Goal: Task Accomplishment & Management: Manage account settings

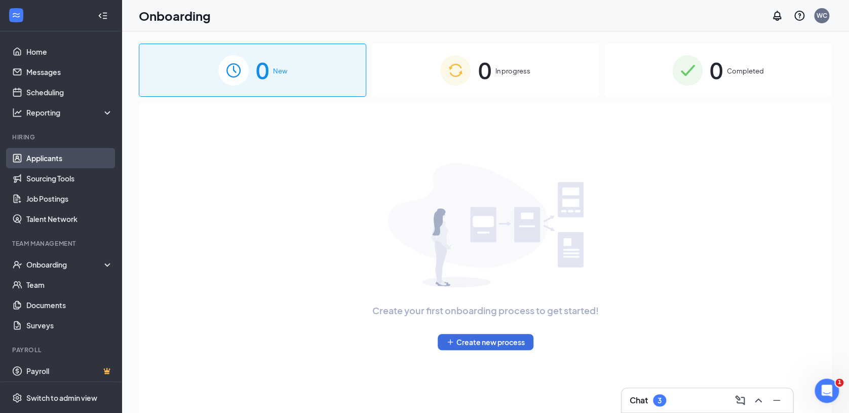
drag, startPoint x: 50, startPoint y: 156, endPoint x: 29, endPoint y: 155, distance: 20.3
click at [29, 155] on link "Applicants" at bounding box center [69, 158] width 87 height 20
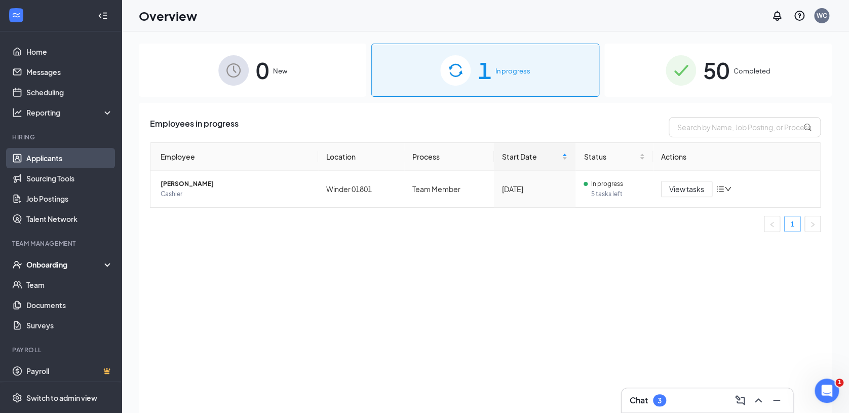
click at [44, 156] on link "Applicants" at bounding box center [69, 158] width 87 height 20
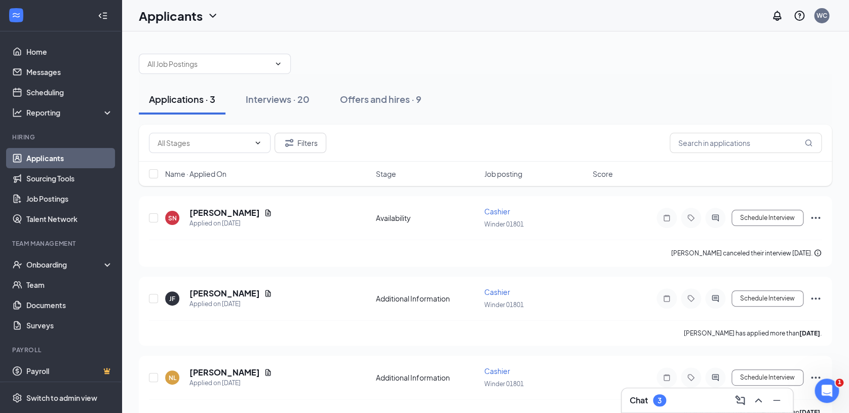
scroll to position [21, 0]
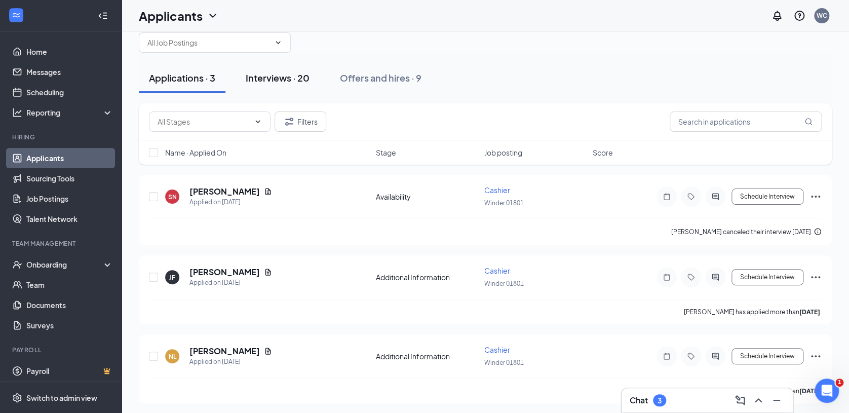
click at [259, 72] on div "Interviews · 20" at bounding box center [278, 77] width 64 height 13
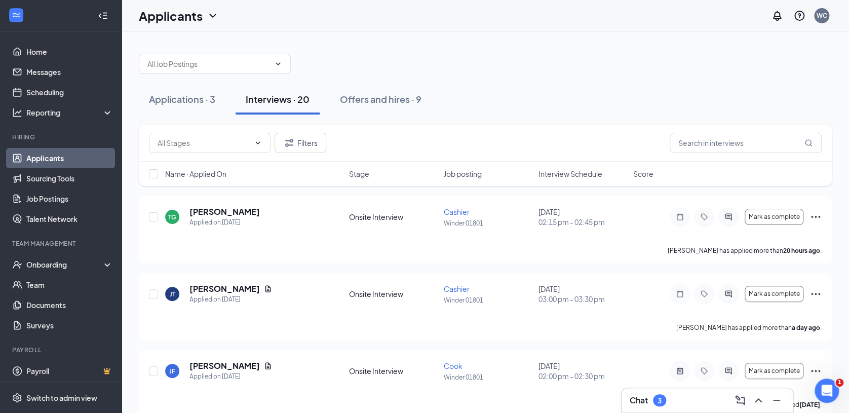
click at [563, 173] on span "Interview Schedule" at bounding box center [570, 174] width 64 height 10
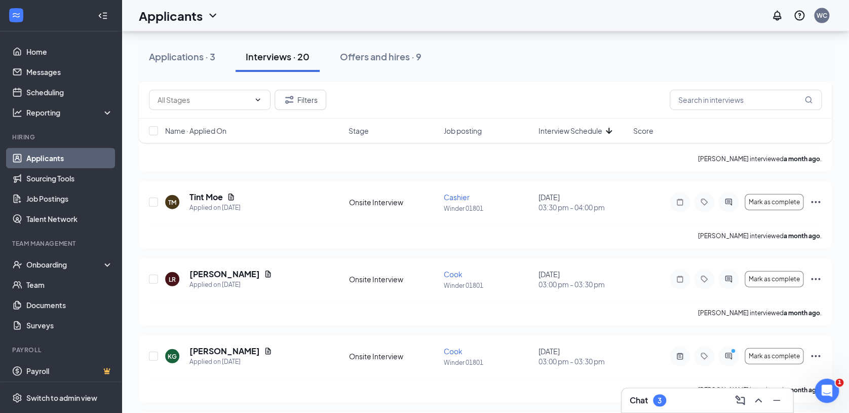
scroll to position [1168, 0]
click at [815, 199] on icon "Ellipses" at bounding box center [815, 202] width 12 height 12
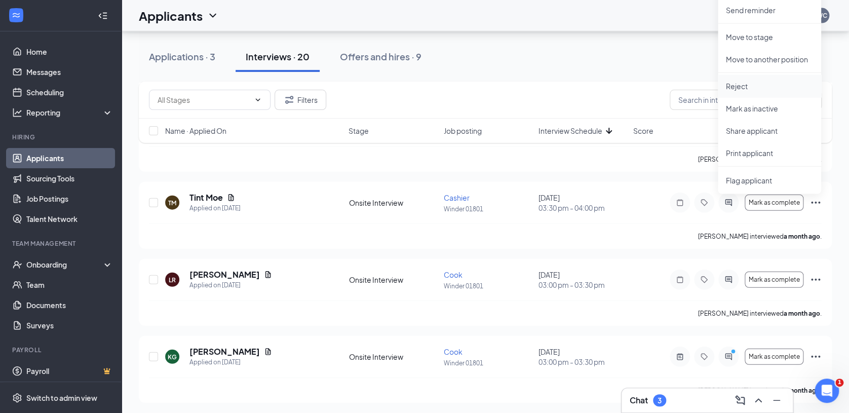
click at [745, 85] on p "Reject" at bounding box center [768, 86] width 87 height 10
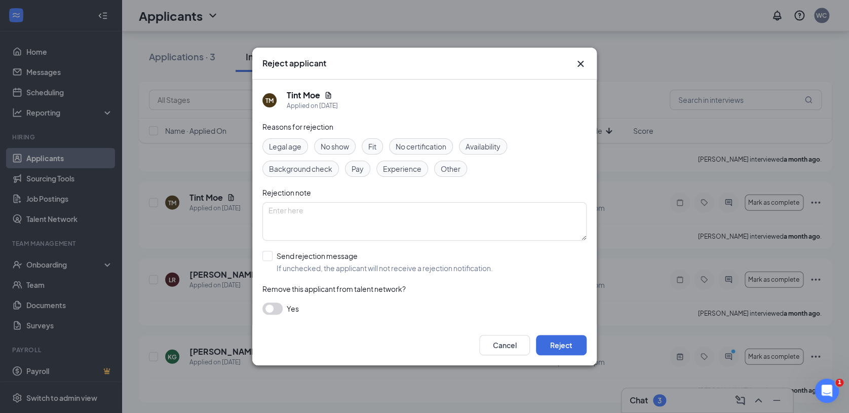
click at [275, 305] on button "button" at bounding box center [272, 308] width 20 height 12
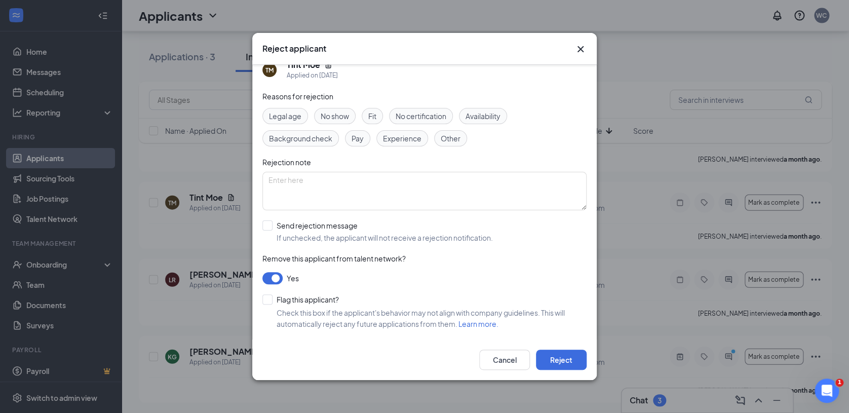
scroll to position [0, 0]
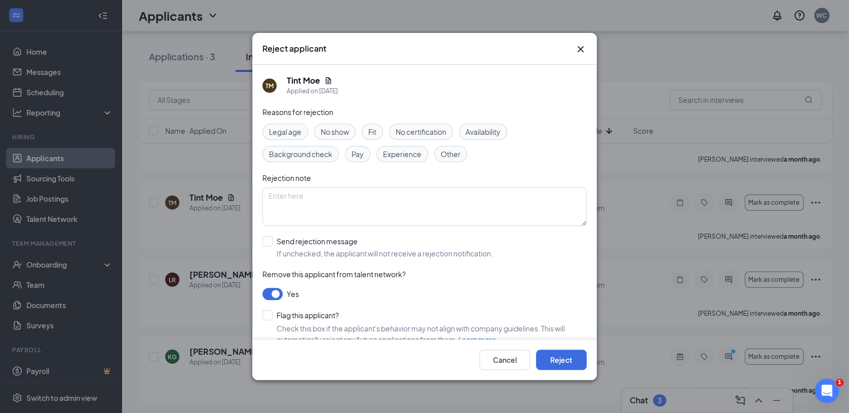
click at [372, 131] on span "Fit" at bounding box center [372, 131] width 8 height 11
click at [271, 239] on input "Send rejection message If unchecked, the applicant will not receive a rejection…" at bounding box center [377, 247] width 230 height 22
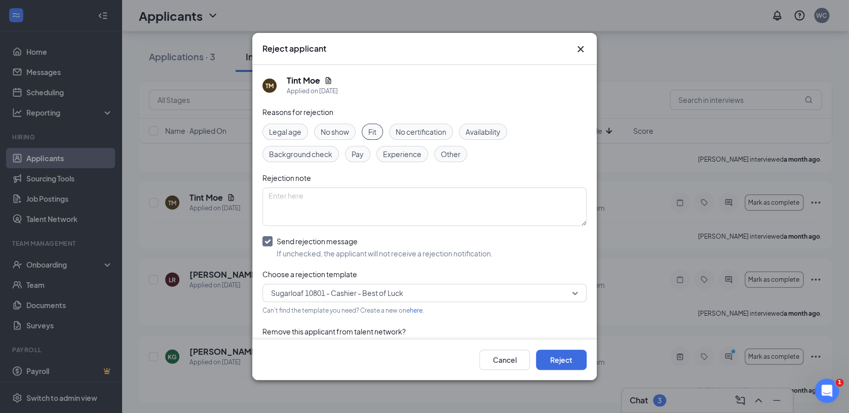
click at [271, 239] on input "Send rejection message If unchecked, the applicant will not receive a rejection…" at bounding box center [377, 247] width 230 height 22
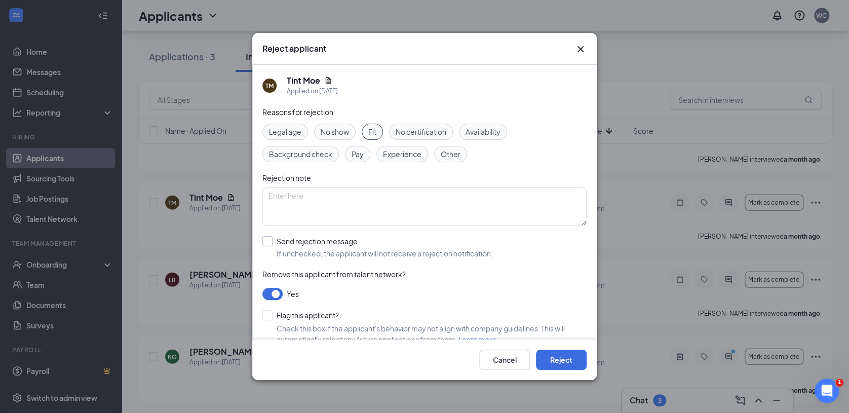
click at [271, 239] on input "Send rejection message If unchecked, the applicant will not receive a rejection…" at bounding box center [377, 247] width 230 height 22
checkbox input "true"
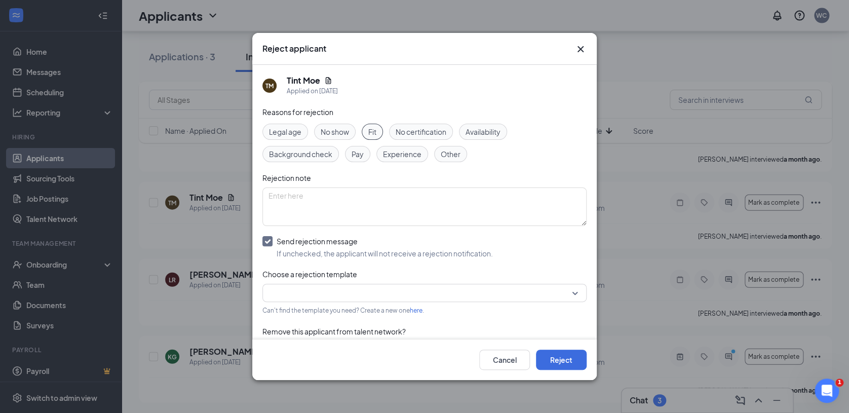
scroll to position [73, 0]
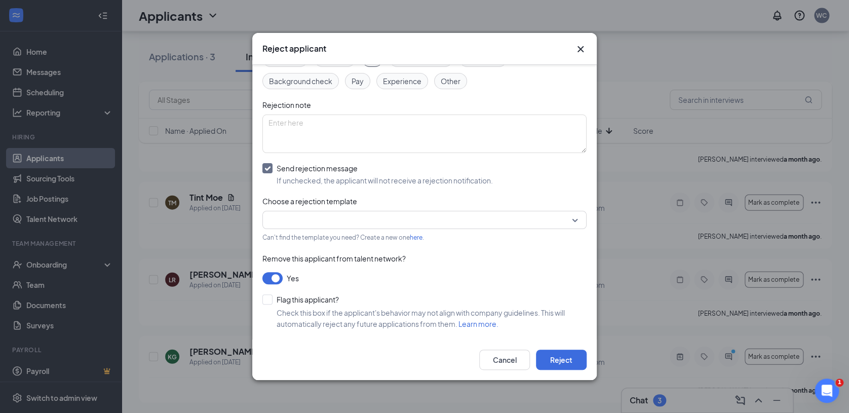
click at [556, 220] on input "search" at bounding box center [420, 219] width 305 height 17
click at [454, 288] on div "Reasons for rejection Legal age No show Fit No certification Availability Backg…" at bounding box center [424, 186] width 324 height 306
click at [580, 45] on icon "Cross" at bounding box center [580, 49] width 12 height 12
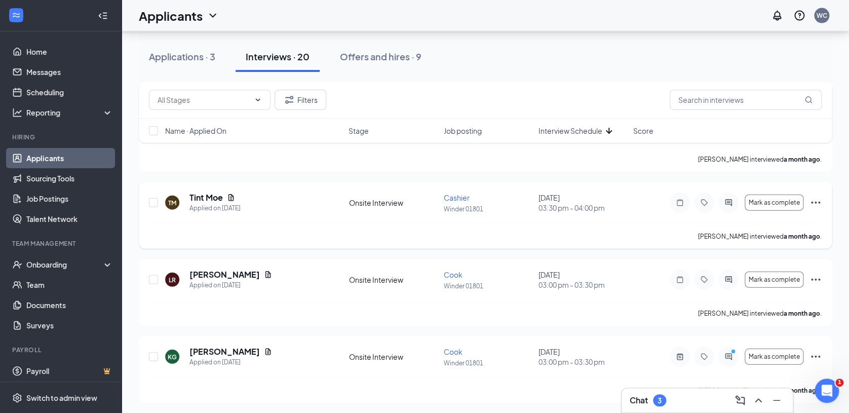
click at [819, 206] on icon "Ellipses" at bounding box center [815, 202] width 12 height 12
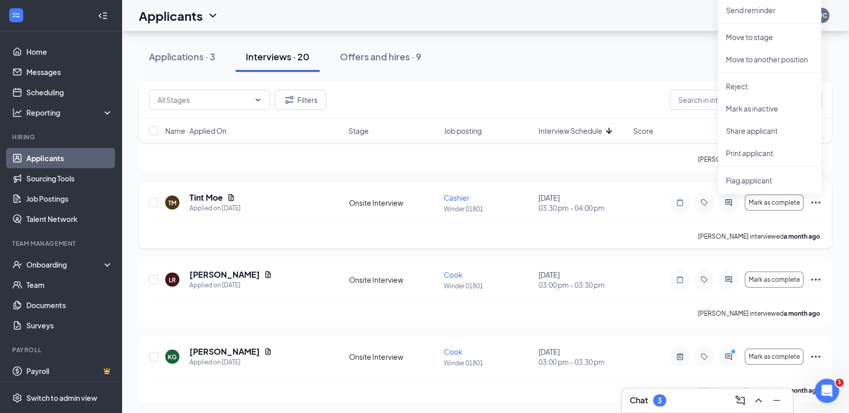
click at [646, 227] on div "[PERSON_NAME] interviewed a month ago ." at bounding box center [485, 235] width 672 height 25
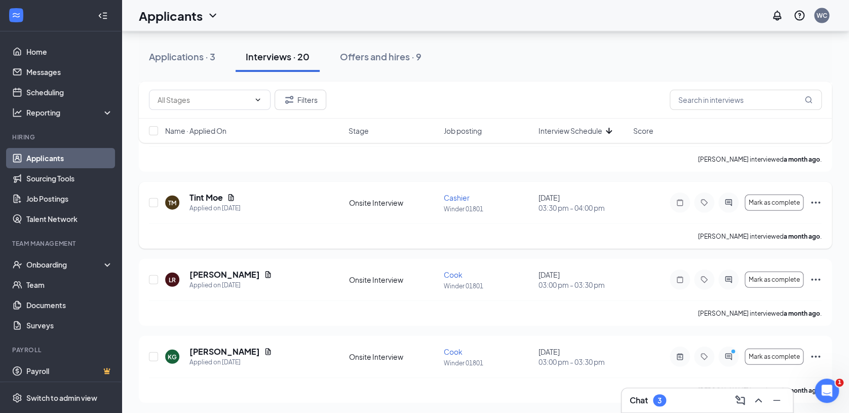
click at [811, 201] on icon "Ellipses" at bounding box center [815, 202] width 9 height 2
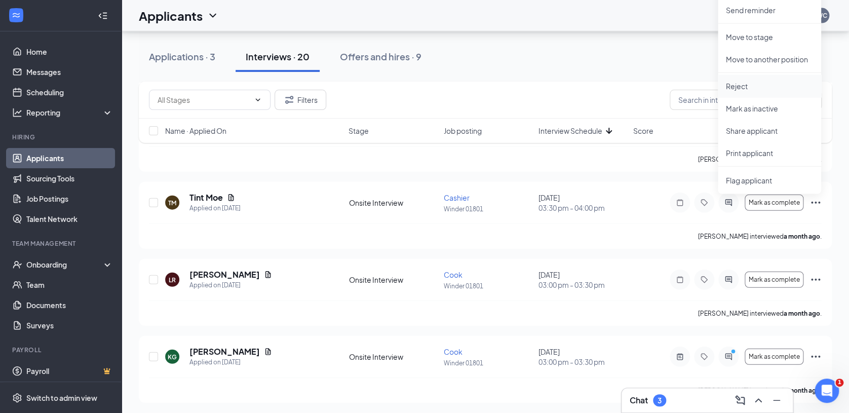
click at [737, 88] on p "Reject" at bounding box center [768, 86] width 87 height 10
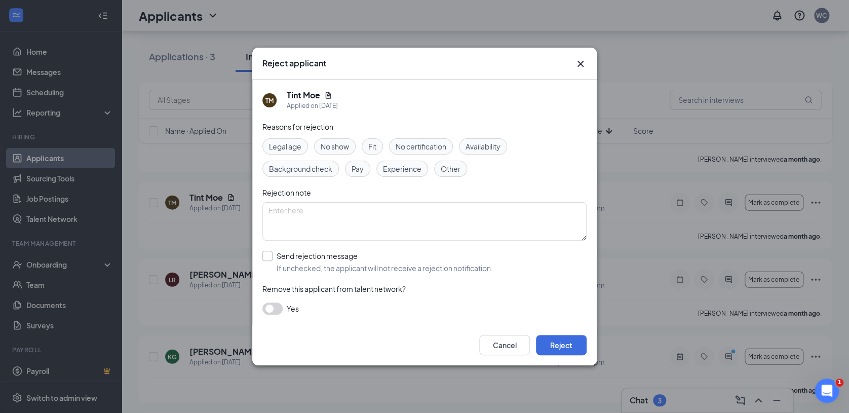
click at [268, 259] on input "Send rejection message If unchecked, the applicant will not receive a rejection…" at bounding box center [377, 262] width 230 height 22
checkbox input "true"
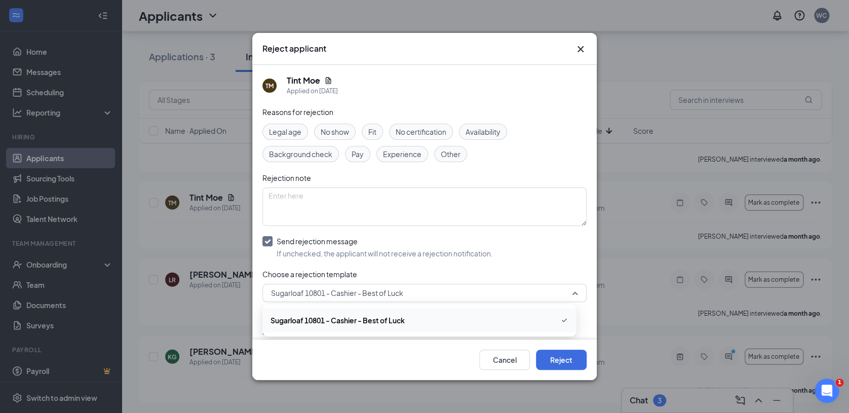
click at [531, 288] on span "Sugarloaf 10801 - Cashier - Best of Luck" at bounding box center [420, 292] width 298 height 15
click at [389, 321] on span "Sugarloaf 10801 - Cashier - Best of Luck" at bounding box center [337, 319] width 134 height 11
click at [565, 295] on span "Sugarloaf 10801 - Cashier - Best of Luck" at bounding box center [424, 292] width 307 height 15
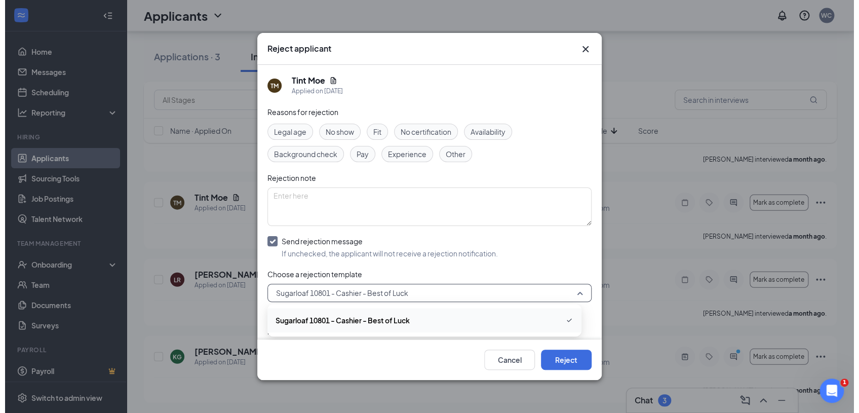
scroll to position [27, 0]
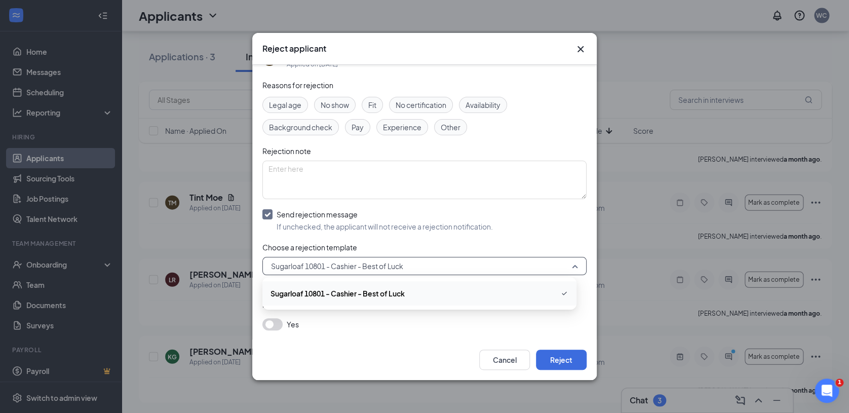
click at [443, 300] on div "Sugarloaf 10801 - Cashier - Best of Luck" at bounding box center [419, 293] width 314 height 24
click at [580, 49] on icon "Cross" at bounding box center [580, 49] width 6 height 6
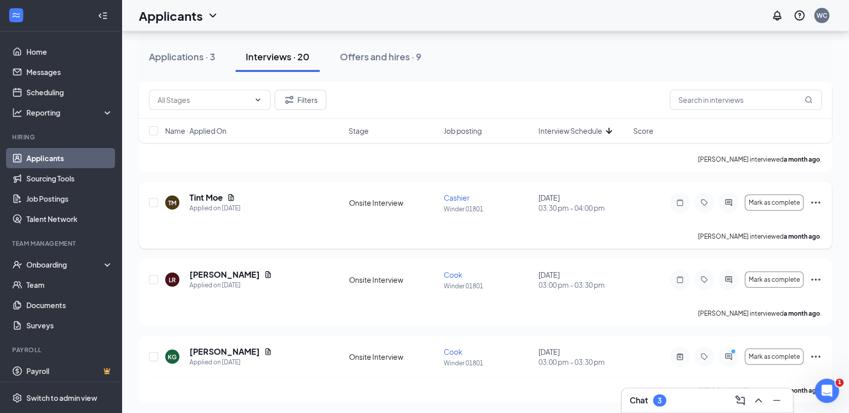
click at [813, 204] on icon "Ellipses" at bounding box center [815, 202] width 12 height 12
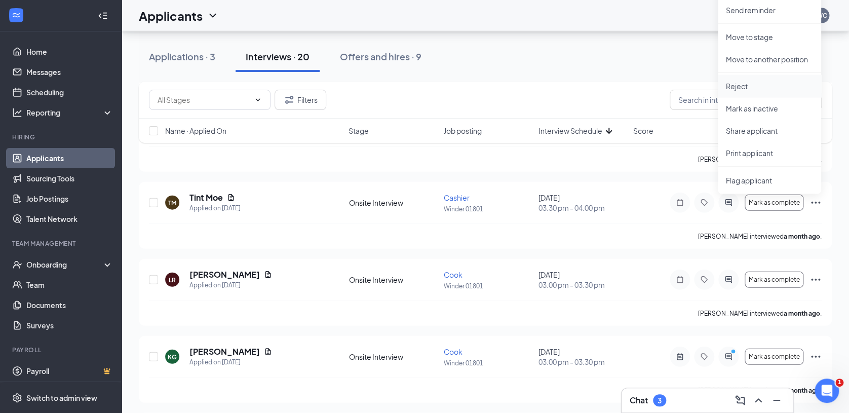
click at [739, 85] on p "Reject" at bounding box center [768, 86] width 87 height 10
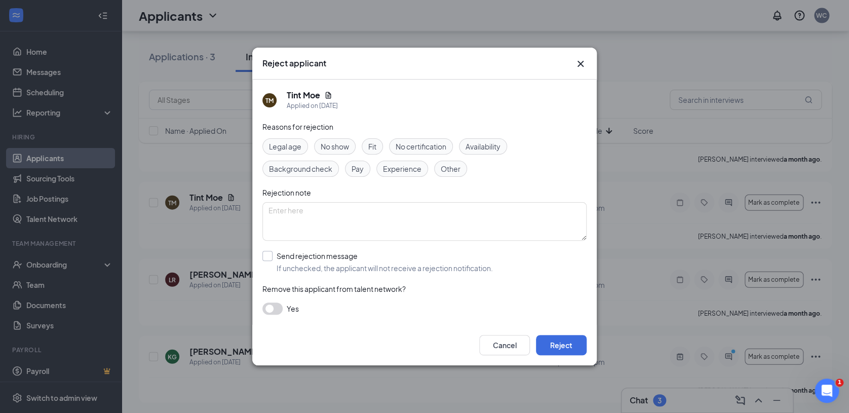
click at [272, 252] on input "Send rejection message If unchecked, the applicant will not receive a rejection…" at bounding box center [377, 262] width 230 height 22
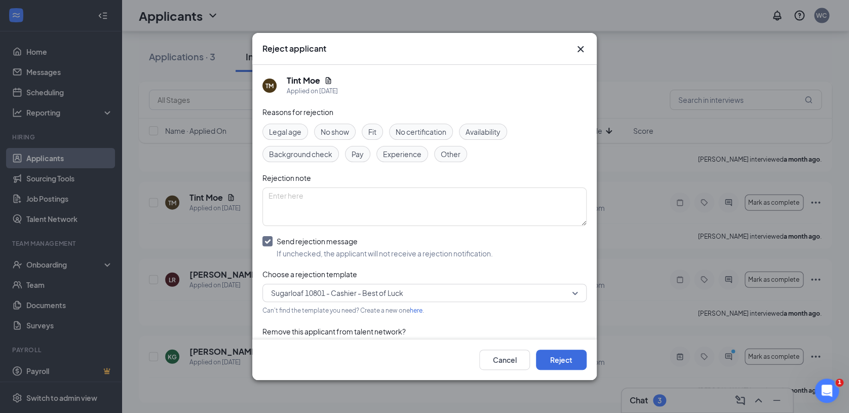
click at [268, 235] on div "Reasons for rejection Legal age No show Fit No certification Availability Backg…" at bounding box center [424, 236] width 324 height 261
click at [263, 237] on input "Send rejection message If unchecked, the applicant will not receive a rejection…" at bounding box center [377, 247] width 230 height 22
checkbox input "false"
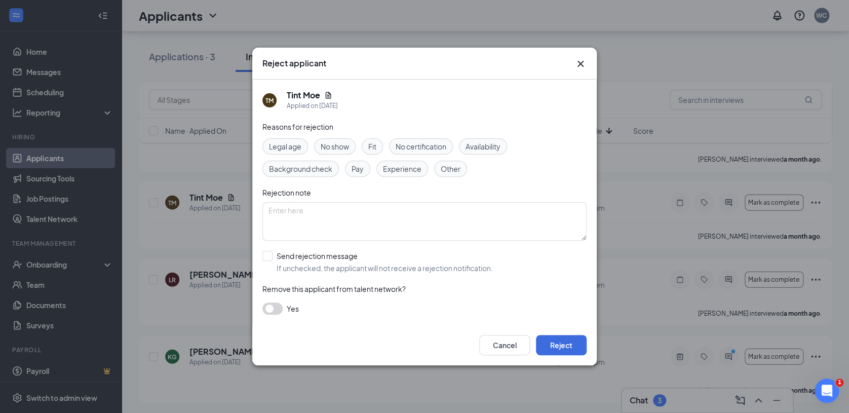
click at [369, 146] on span "Fit" at bounding box center [372, 146] width 8 height 11
click at [372, 146] on span "Fit" at bounding box center [372, 146] width 8 height 11
click at [555, 348] on button "Reject" at bounding box center [561, 345] width 51 height 20
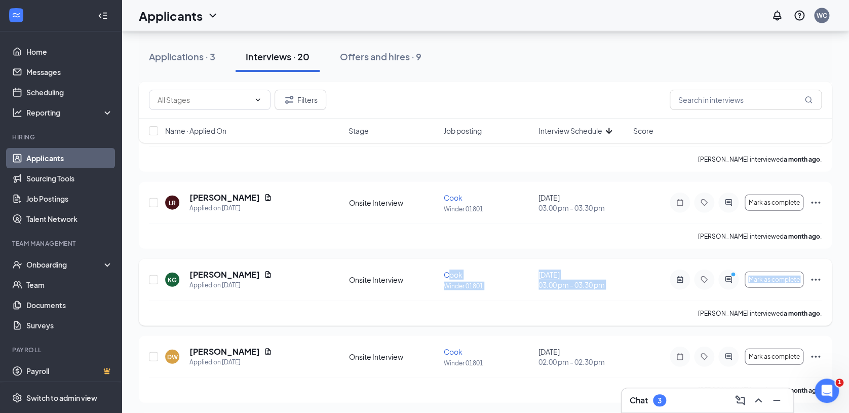
drag, startPoint x: 449, startPoint y: 256, endPoint x: 584, endPoint y: 307, distance: 144.5
click at [818, 280] on icon "Ellipses" at bounding box center [815, 279] width 12 height 12
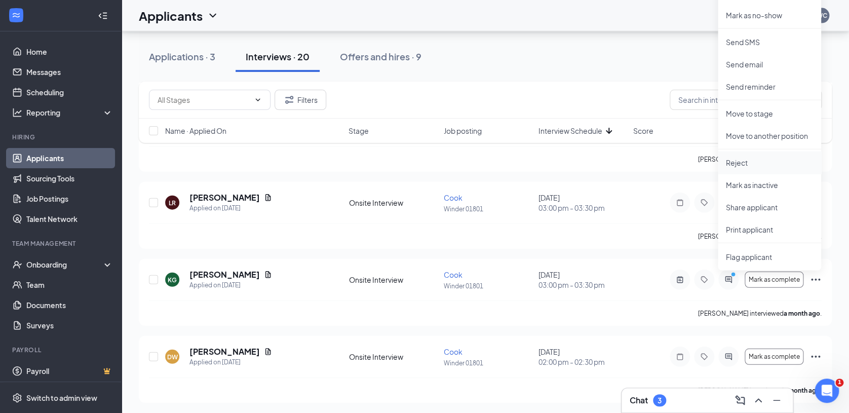
click at [745, 159] on p "Reject" at bounding box center [768, 162] width 87 height 10
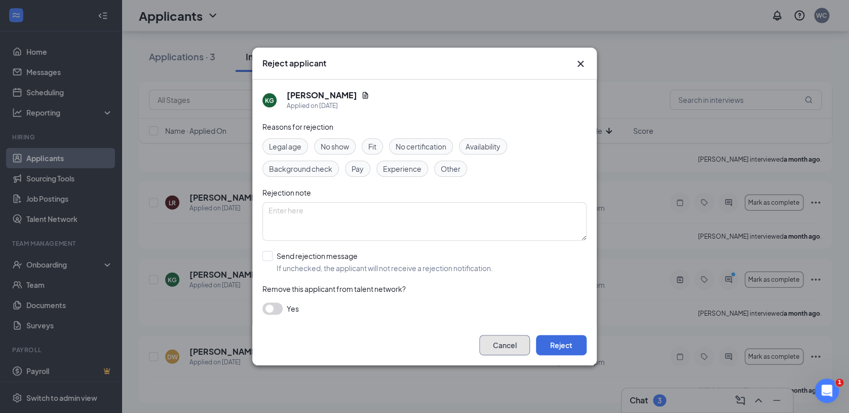
click at [509, 347] on button "Cancel" at bounding box center [504, 345] width 51 height 20
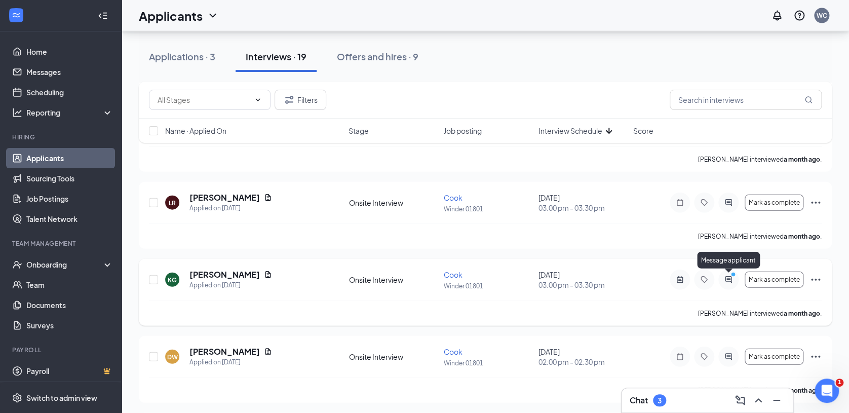
click at [728, 275] on icon "PrimaryDot" at bounding box center [734, 275] width 12 height 8
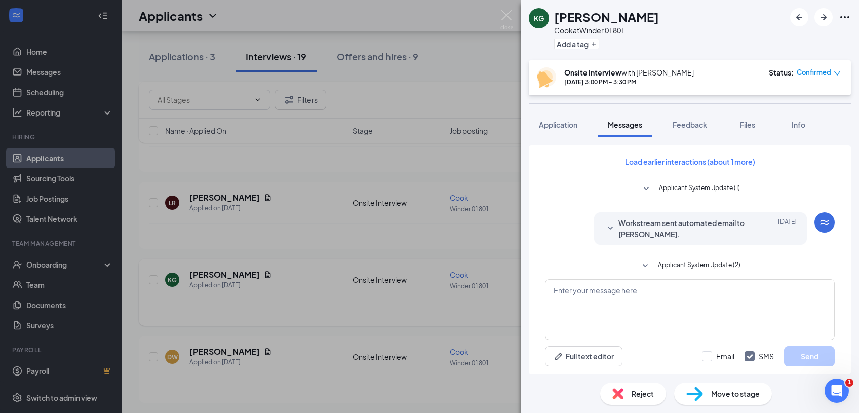
click at [632, 393] on span "Reject" at bounding box center [642, 393] width 22 height 11
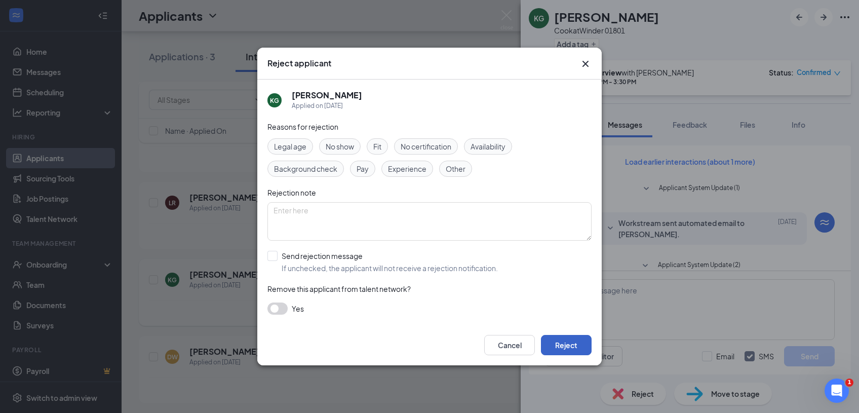
click at [572, 346] on button "Reject" at bounding box center [566, 345] width 51 height 20
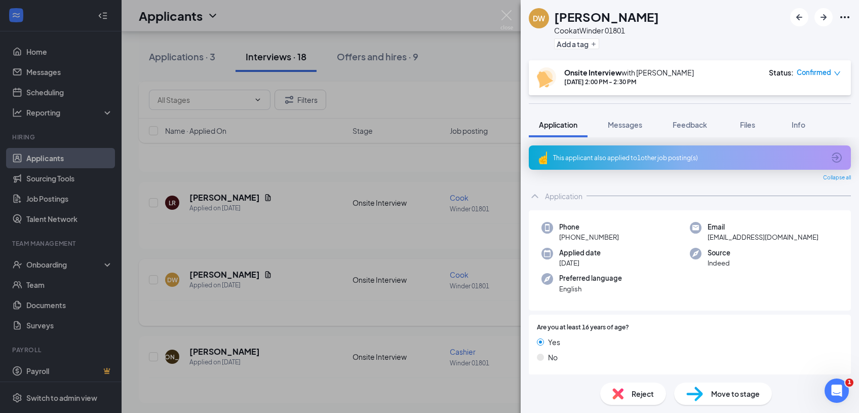
drag, startPoint x: 635, startPoint y: 393, endPoint x: 629, endPoint y: 394, distance: 5.6
click at [629, 394] on div "Reject" at bounding box center [633, 393] width 66 height 22
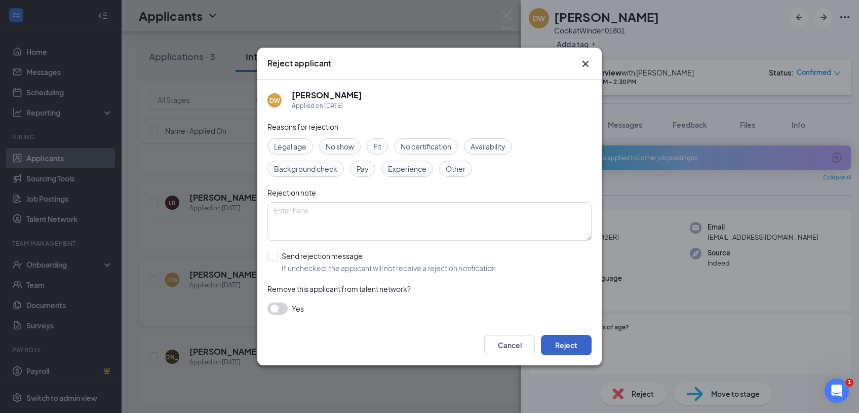
drag, startPoint x: 558, startPoint y: 341, endPoint x: 554, endPoint y: 345, distance: 6.4
click at [554, 345] on button "Reject" at bounding box center [566, 345] width 51 height 20
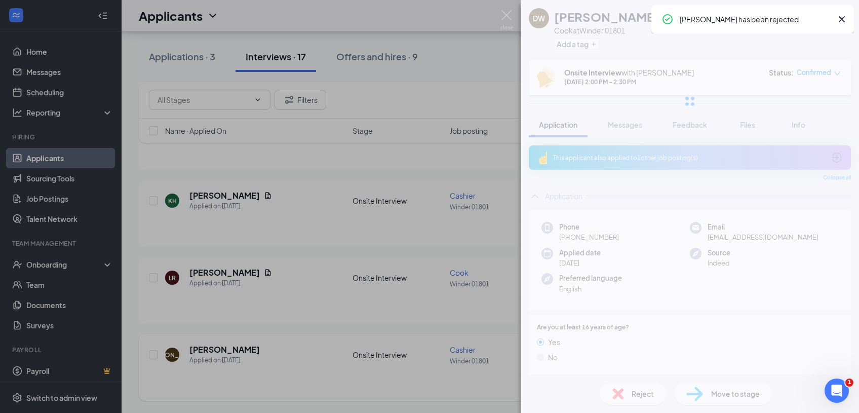
scroll to position [1092, 0]
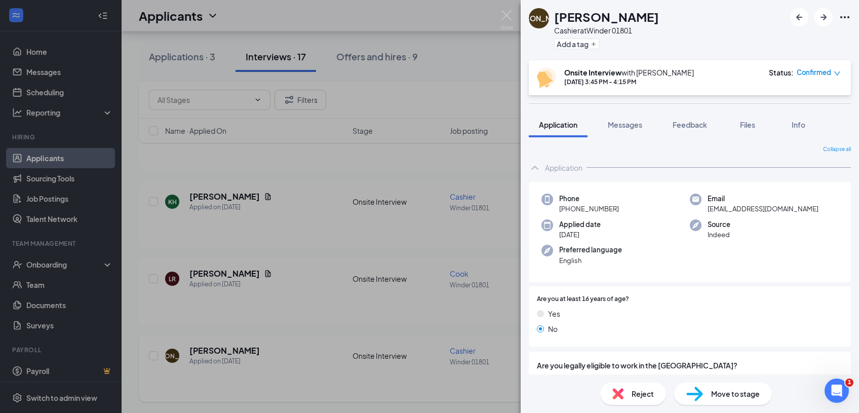
click at [633, 389] on span "Reject" at bounding box center [642, 393] width 22 height 11
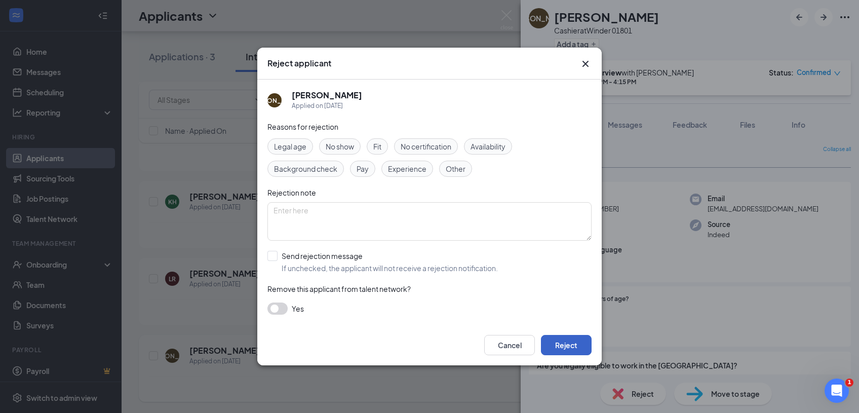
click at [565, 344] on button "Reject" at bounding box center [566, 345] width 51 height 20
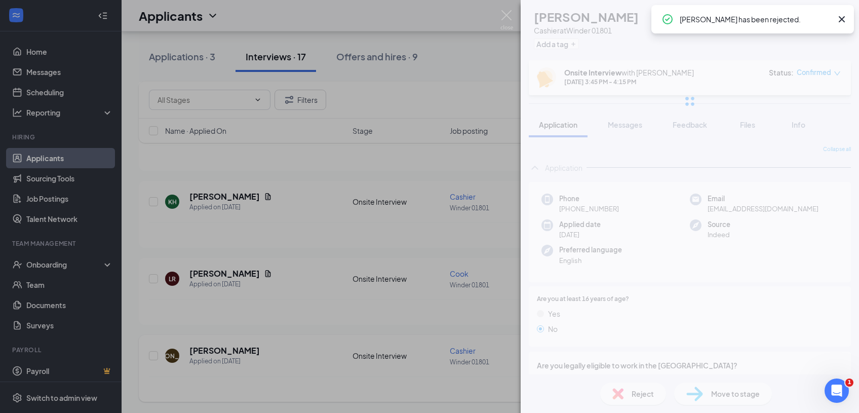
scroll to position [1015, 0]
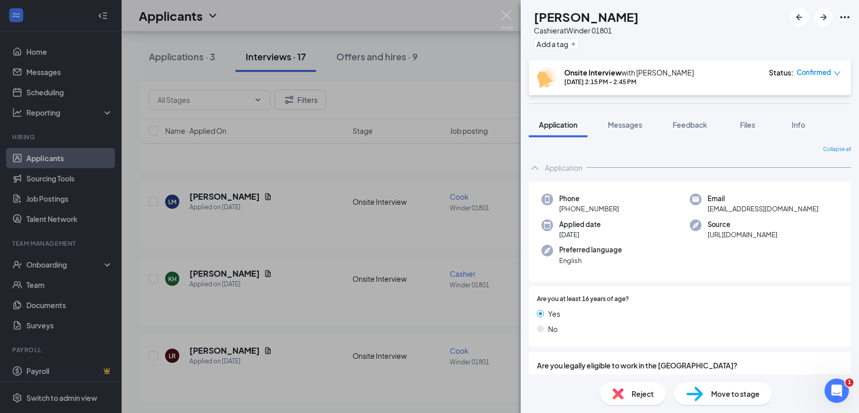
click at [621, 390] on img at bounding box center [617, 393] width 11 height 11
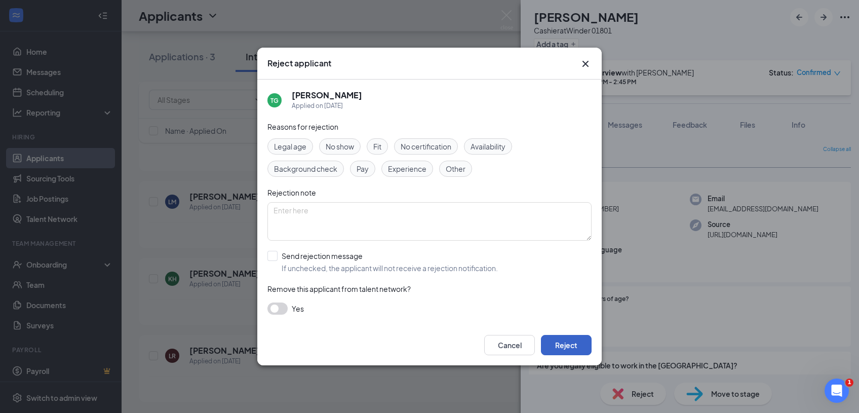
click at [570, 348] on button "Reject" at bounding box center [566, 345] width 51 height 20
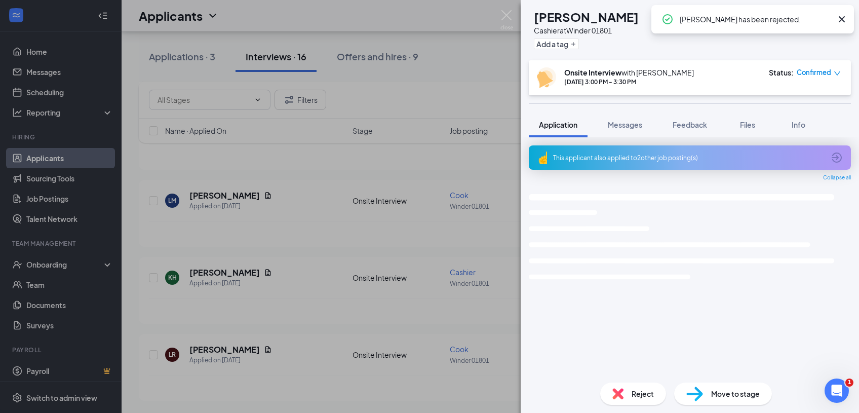
scroll to position [939, 0]
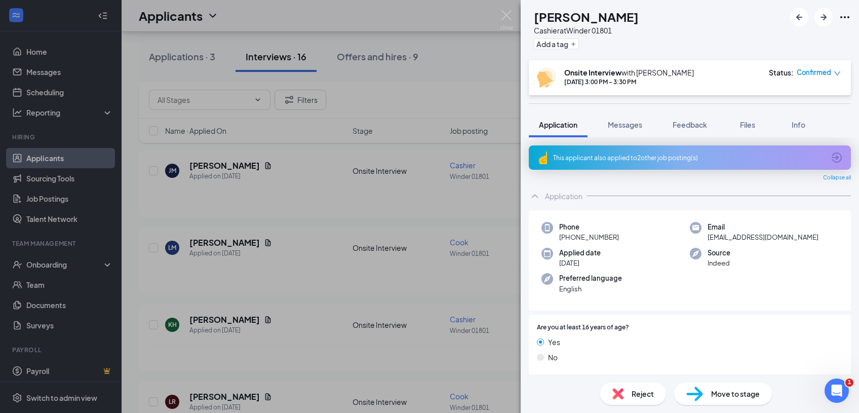
click at [630, 395] on div "Reject" at bounding box center [633, 393] width 66 height 22
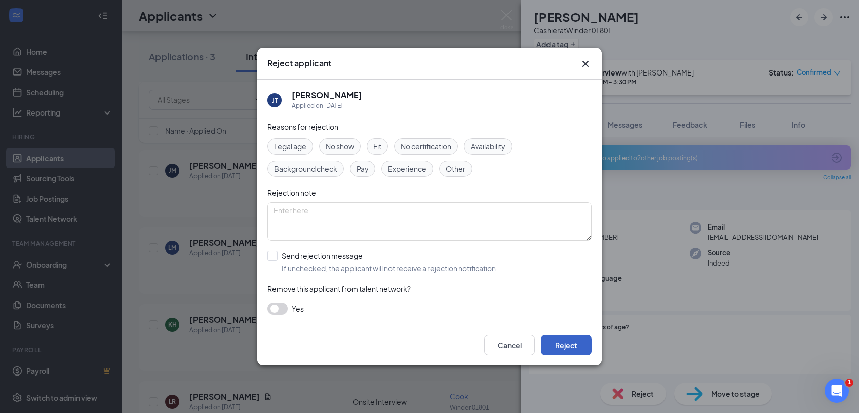
drag, startPoint x: 564, startPoint y: 341, endPoint x: 557, endPoint y: 346, distance: 8.6
click at [557, 346] on button "Reject" at bounding box center [566, 345] width 51 height 20
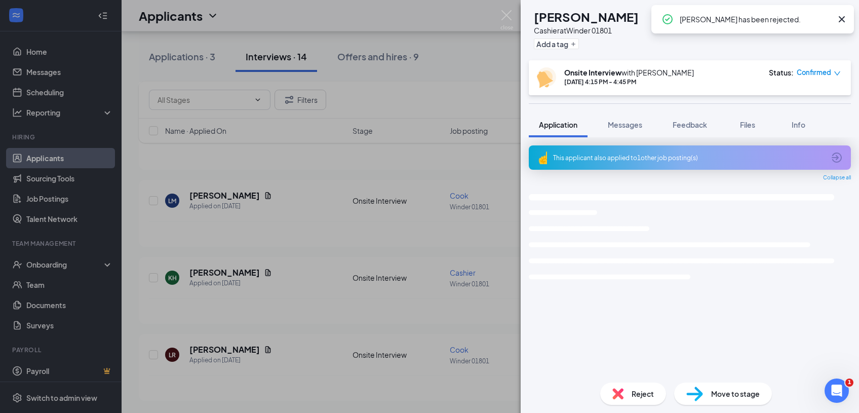
scroll to position [861, 0]
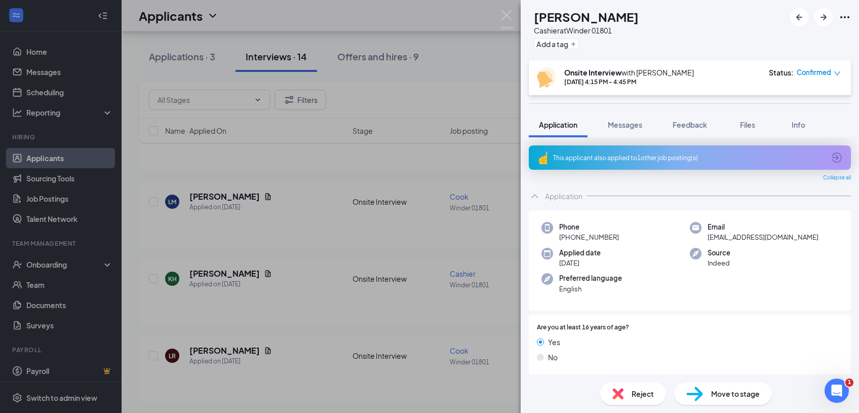
click at [631, 392] on span "Reject" at bounding box center [642, 393] width 22 height 11
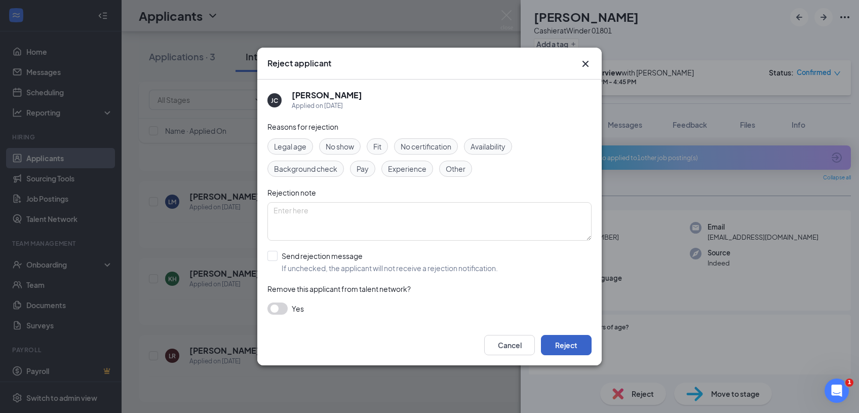
click at [571, 346] on button "Reject" at bounding box center [566, 345] width 51 height 20
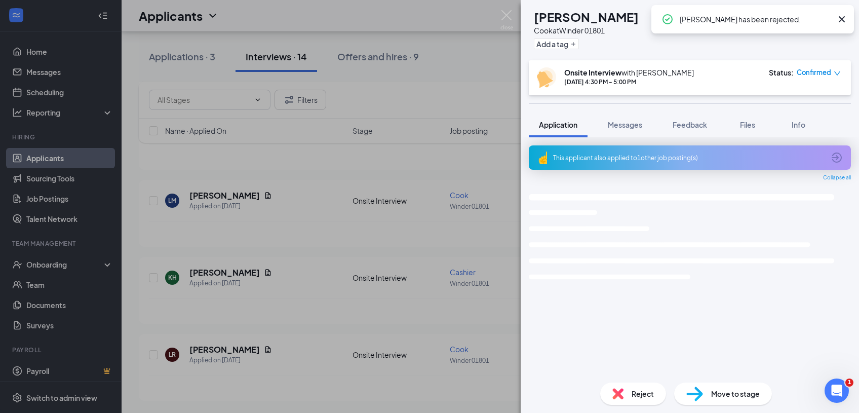
scroll to position [786, 0]
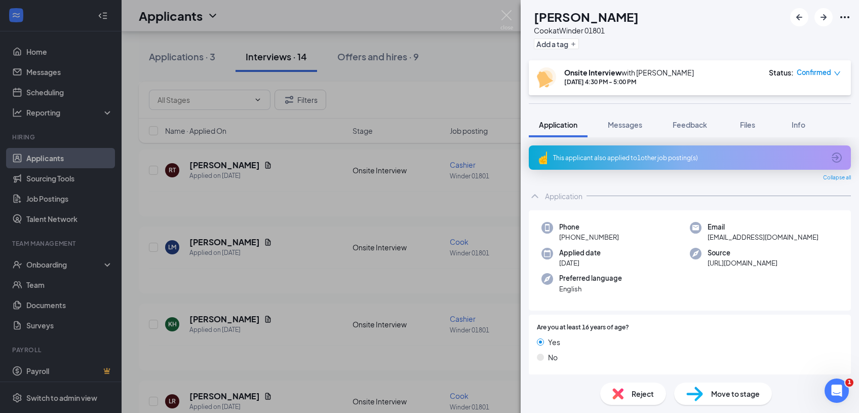
click at [459, 63] on div "[PERSON_NAME] [PERSON_NAME] at [PERSON_NAME] 01801 Add a tag Onsite Interview w…" at bounding box center [429, 206] width 859 height 413
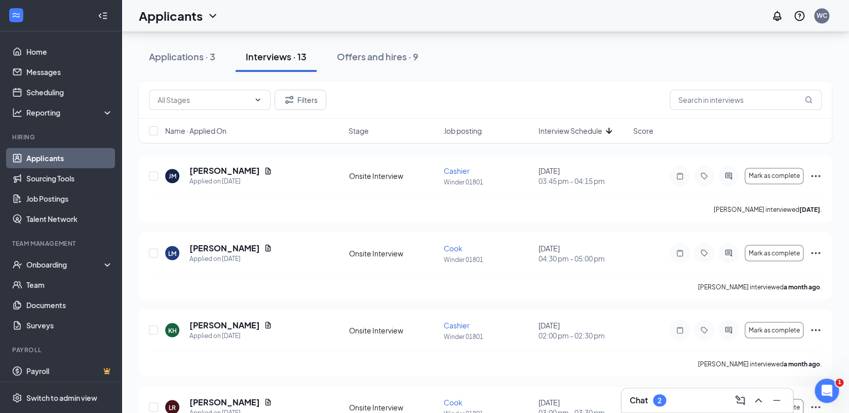
scroll to position [784, 0]
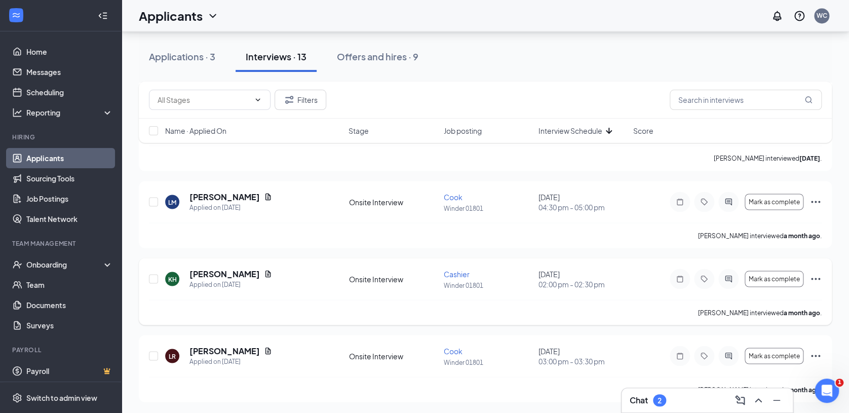
click at [818, 279] on icon "Ellipses" at bounding box center [815, 278] width 12 height 12
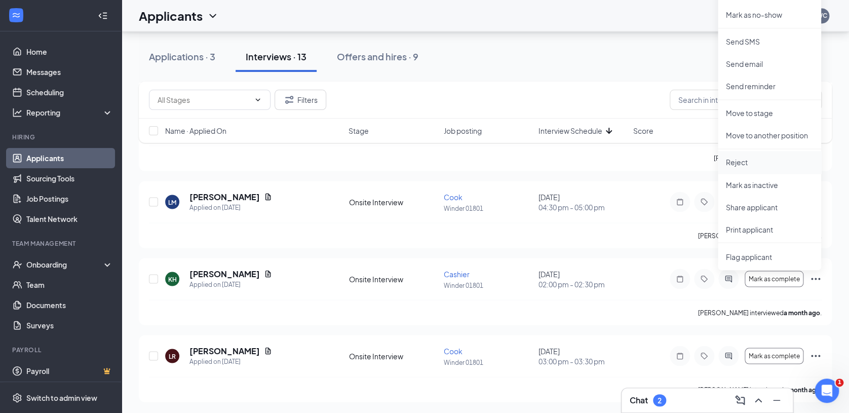
click at [755, 162] on p "Reject" at bounding box center [768, 162] width 87 height 10
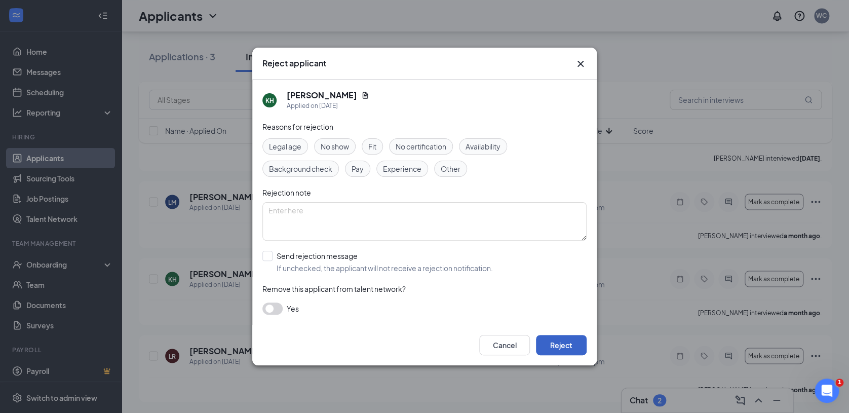
click at [566, 343] on button "Reject" at bounding box center [561, 345] width 51 height 20
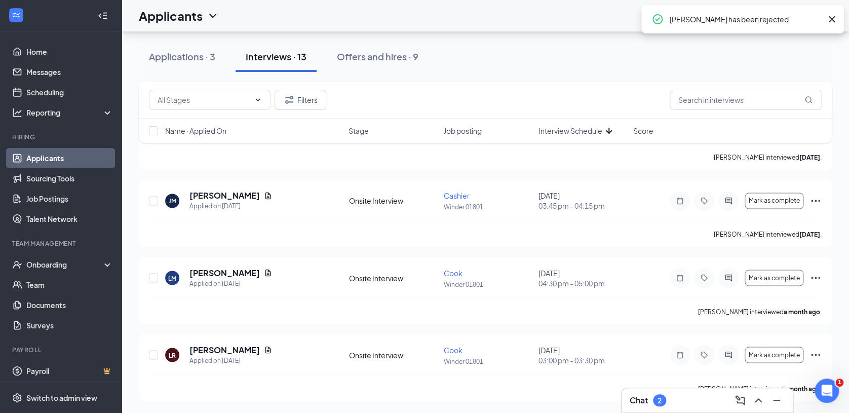
scroll to position [708, 0]
click at [816, 355] on icon "Ellipses" at bounding box center [815, 355] width 12 height 12
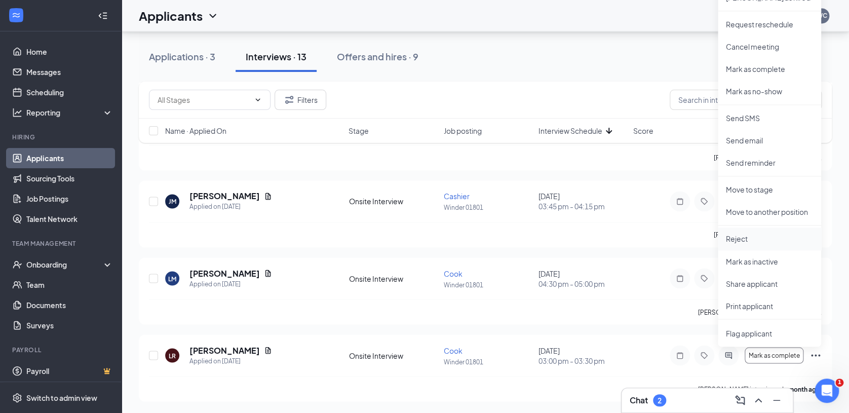
click at [737, 235] on p "Reject" at bounding box center [768, 238] width 87 height 10
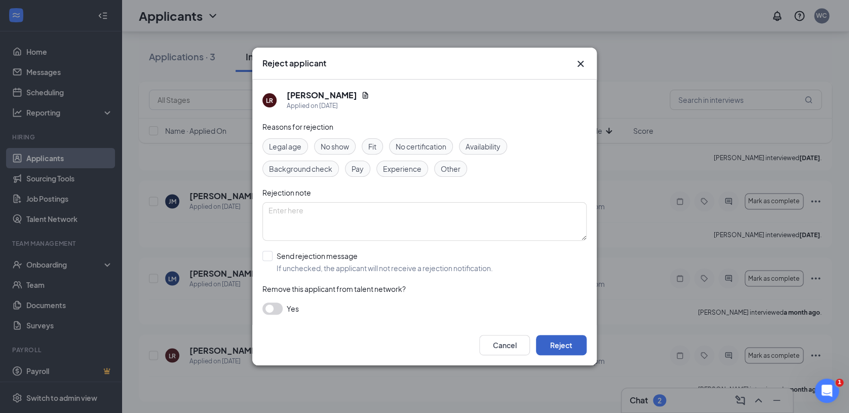
click at [574, 345] on button "Reject" at bounding box center [561, 345] width 51 height 20
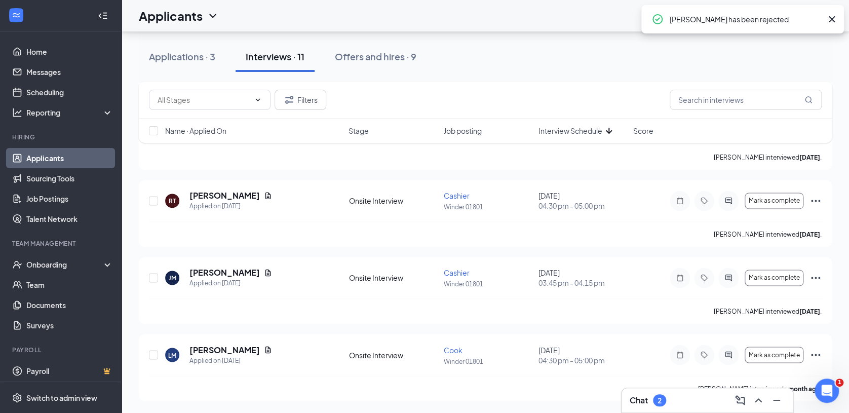
scroll to position [631, 0]
click at [815, 197] on icon "Ellipses" at bounding box center [815, 201] width 12 height 12
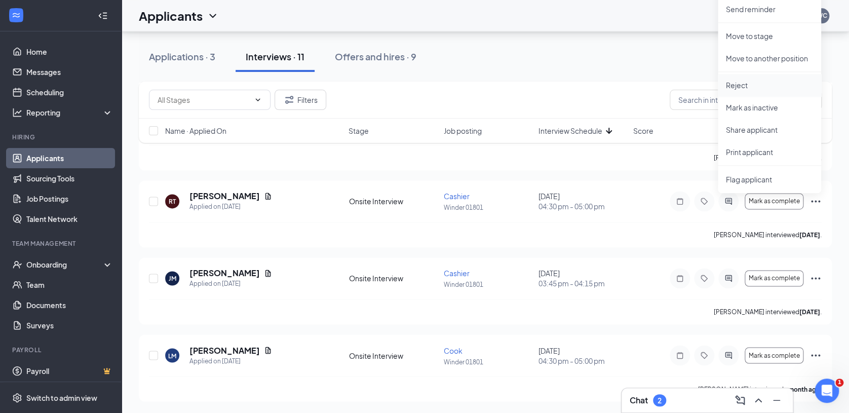
click at [743, 85] on p "Reject" at bounding box center [768, 85] width 87 height 10
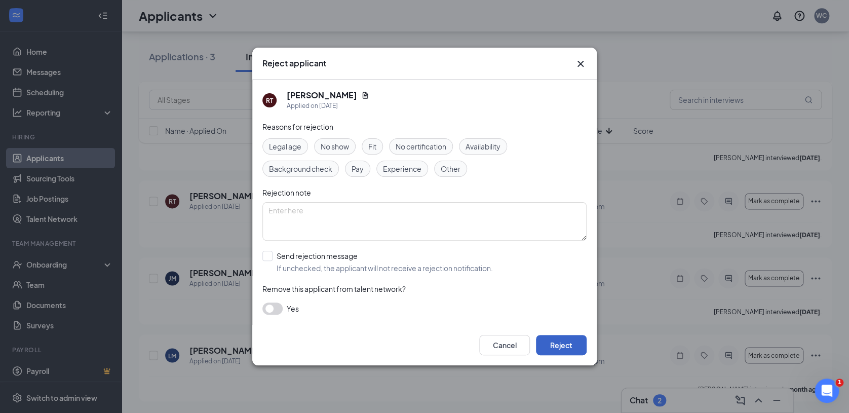
click at [559, 342] on button "Reject" at bounding box center [561, 345] width 51 height 20
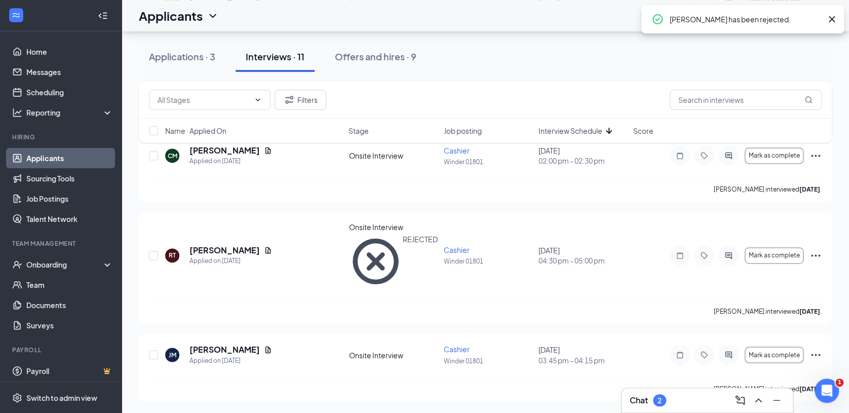
scroll to position [555, 0]
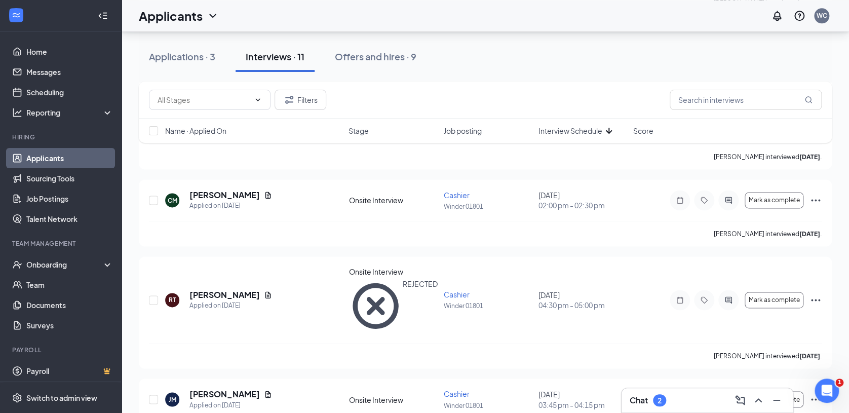
click at [538, 329] on div "[PERSON_NAME] Applied on [DATE] Onsite Interview Cook Winder 01801 [DATE] 04:30…" at bounding box center [485, 43] width 693 height 804
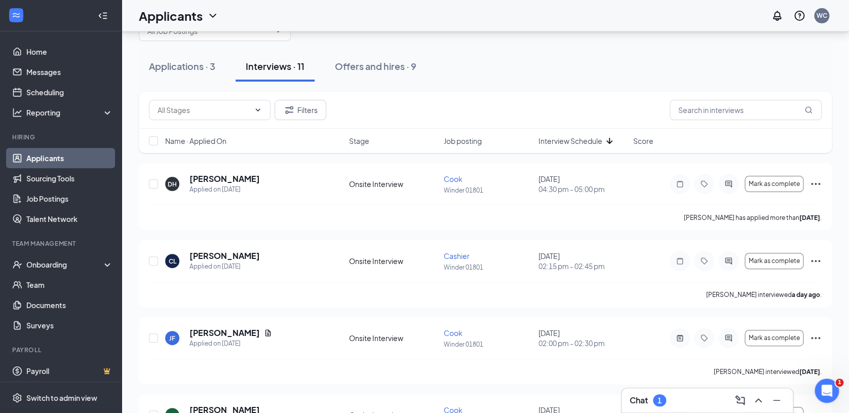
scroll to position [27, 0]
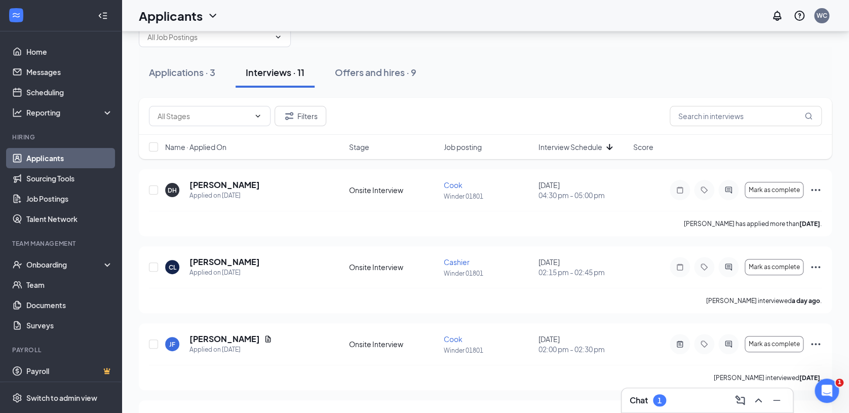
drag, startPoint x: 854, startPoint y: 5, endPoint x: 536, endPoint y: 70, distance: 324.6
drag, startPoint x: 536, startPoint y: 70, endPoint x: 287, endPoint y: 293, distance: 333.5
click at [287, 293] on div "[PERSON_NAME] interviewed a day ago ." at bounding box center [485, 300] width 672 height 25
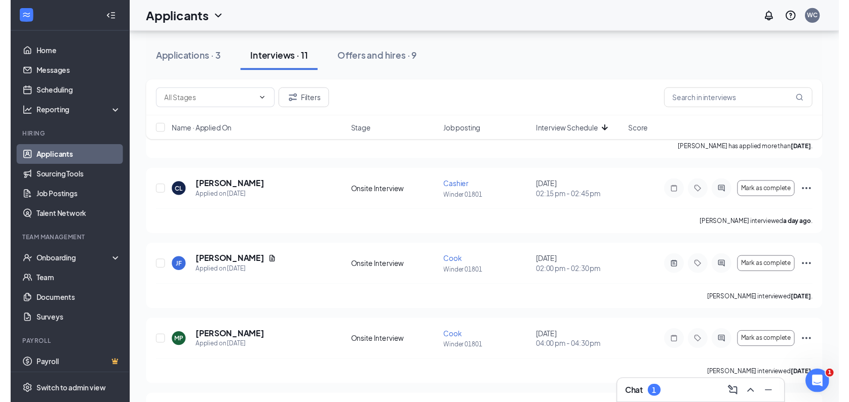
scroll to position [108, 0]
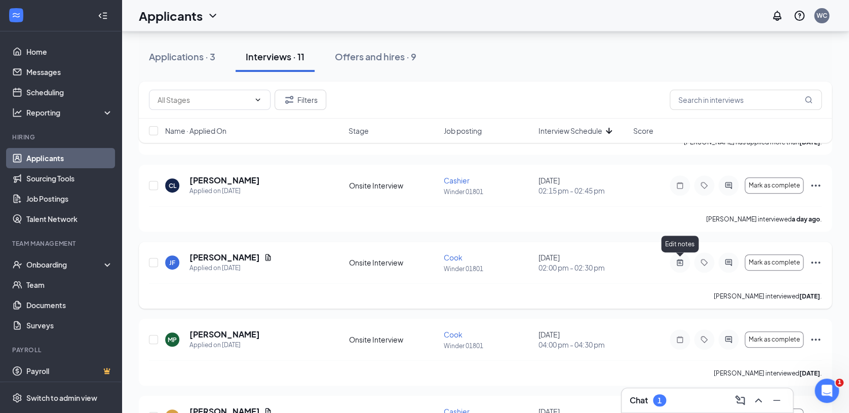
click at [684, 264] on icon "ActiveNote" at bounding box center [679, 262] width 12 height 8
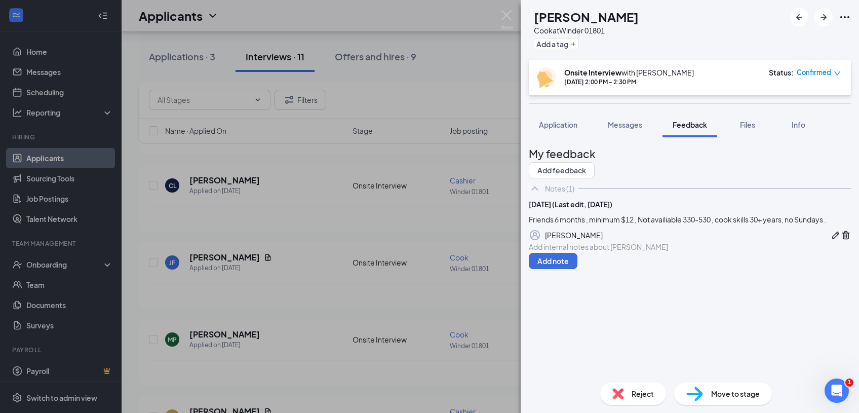
click at [445, 49] on div "[PERSON_NAME] [PERSON_NAME] [PERSON_NAME] at [PERSON_NAME] 01801 Add a tag Onsi…" at bounding box center [429, 206] width 859 height 413
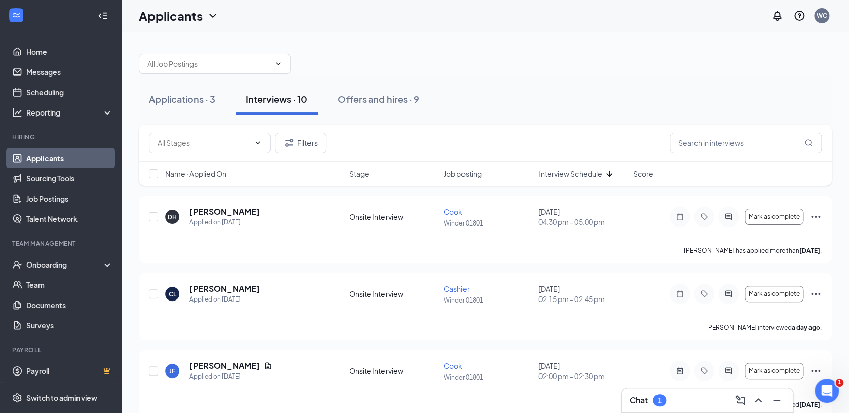
click at [542, 70] on div at bounding box center [485, 59] width 693 height 30
click at [287, 95] on div "Interviews · 10" at bounding box center [277, 99] width 62 height 13
click at [367, 100] on div "Offers and hires · 9" at bounding box center [379, 99] width 82 height 13
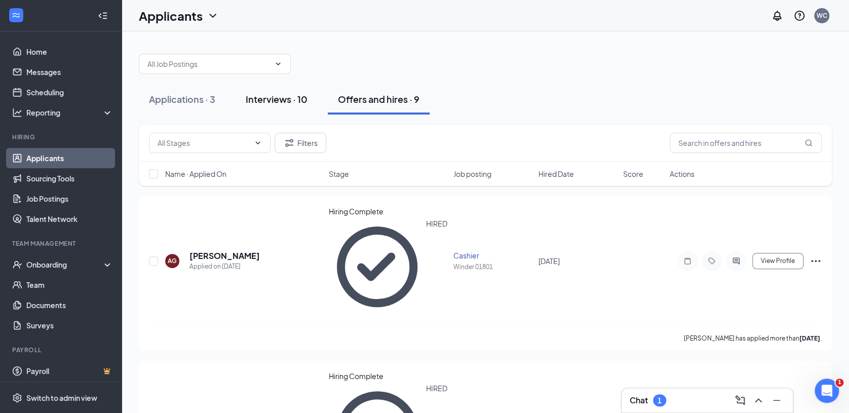
click at [275, 106] on button "Interviews · 10" at bounding box center [276, 99] width 82 height 30
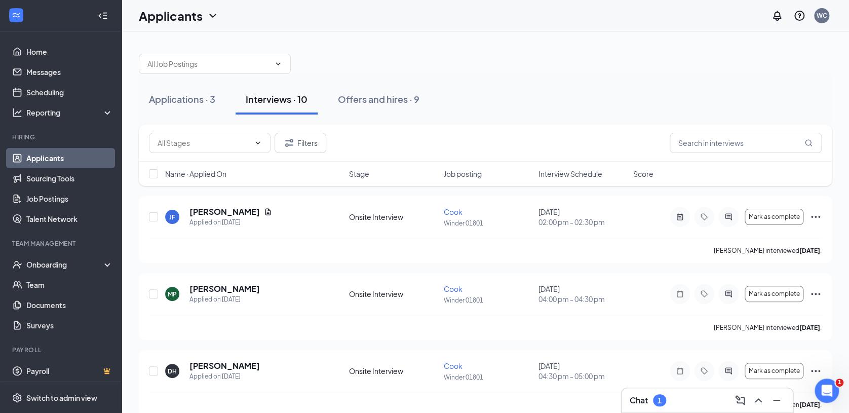
click at [455, 100] on div "Applications · 3 Interviews · 10 Offers and hires · 9" at bounding box center [485, 99] width 693 height 30
click at [427, 75] on div "Applications · 3 Interviews · 10 Offers and hires · 9" at bounding box center [485, 99] width 693 height 51
click at [352, 64] on div at bounding box center [485, 59] width 693 height 30
click at [431, 85] on div "Applications · 3 Interviews · 10 Offers and hires · 9" at bounding box center [485, 99] width 693 height 30
click at [447, 97] on div "Applications · 3 Interviews · 10 Offers and hires · 9" at bounding box center [485, 99] width 693 height 30
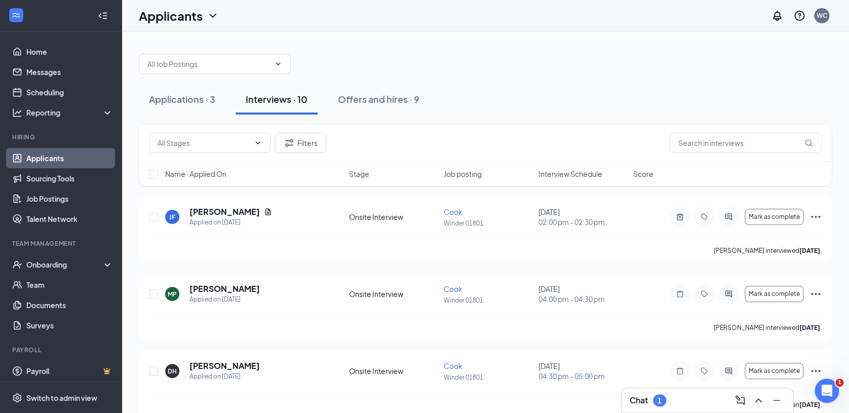
click at [320, 102] on div "Applications · 3 Interviews · 10 Offers and hires · 9" at bounding box center [485, 99] width 693 height 30
click at [431, 97] on div "Applications · 3 Interviews · 10 Offers and hires · 9" at bounding box center [485, 99] width 693 height 30
click at [322, 99] on div "Applications · 3 Interviews · 10 Offers and hires · 9" at bounding box center [485, 99] width 693 height 30
click at [228, 97] on div "Applications · 3 Interviews · 10 Offers and hires · 9" at bounding box center [485, 99] width 693 height 30
click at [322, 96] on div "Applications · 3 Interviews · 10 Offers and hires · 9" at bounding box center [485, 99] width 693 height 30
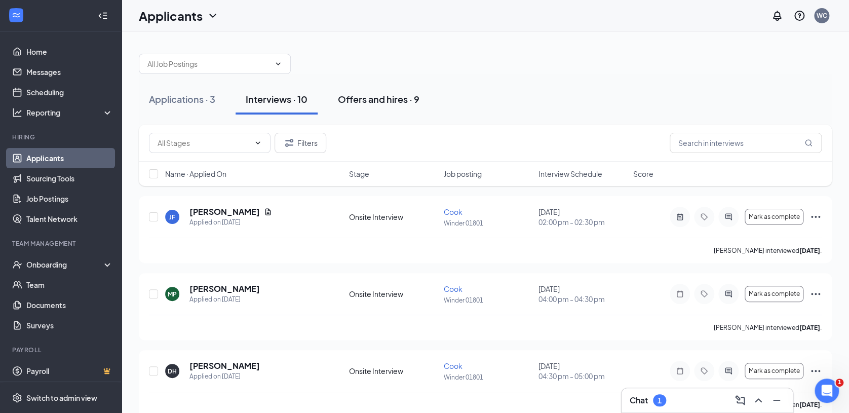
click at [423, 101] on button "Offers and hires · 9" at bounding box center [379, 99] width 102 height 30
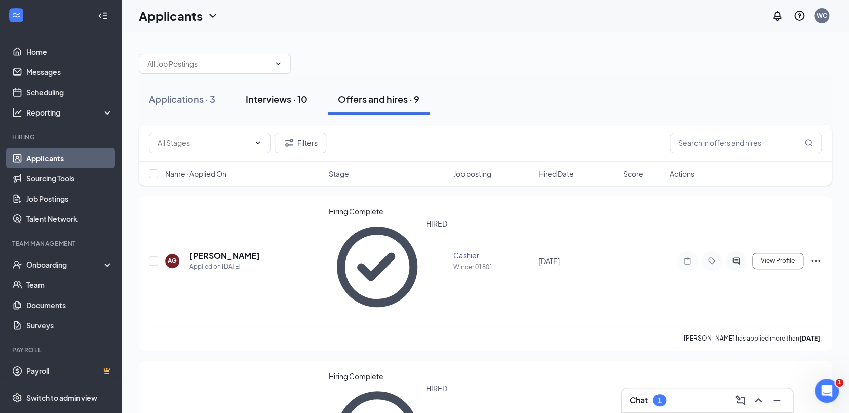
click at [285, 97] on div "Interviews · 10" at bounding box center [277, 99] width 62 height 13
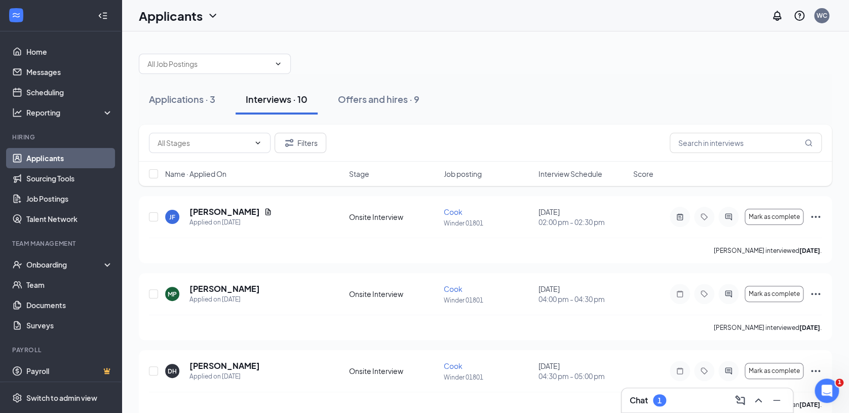
click at [433, 98] on div "Applications · 3 Interviews · 10 Offers and hires · 9" at bounding box center [485, 99] width 693 height 30
click at [334, 95] on button "Offers and hires · 9" at bounding box center [379, 99] width 102 height 30
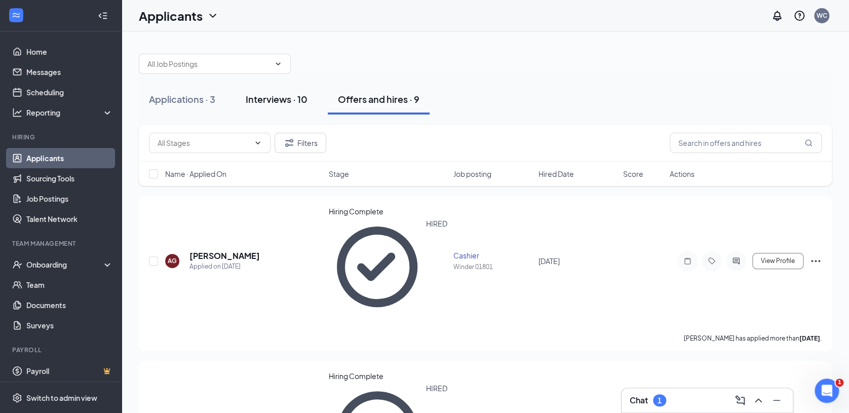
click at [315, 96] on button "Interviews · 10" at bounding box center [276, 99] width 82 height 30
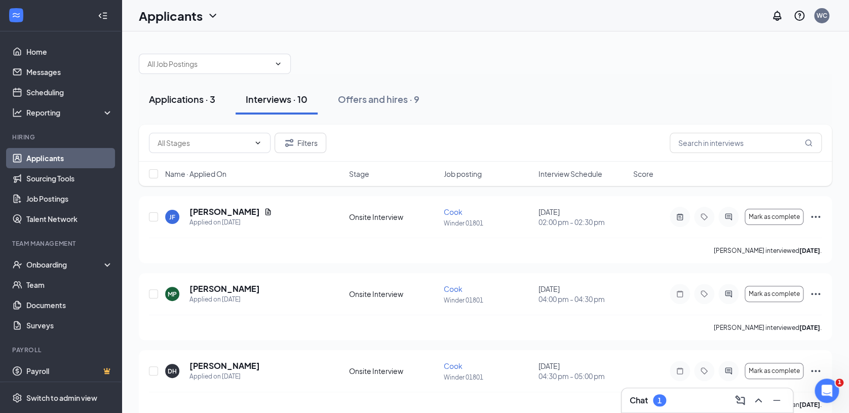
click at [180, 93] on div "Applications · 3" at bounding box center [182, 99] width 66 height 13
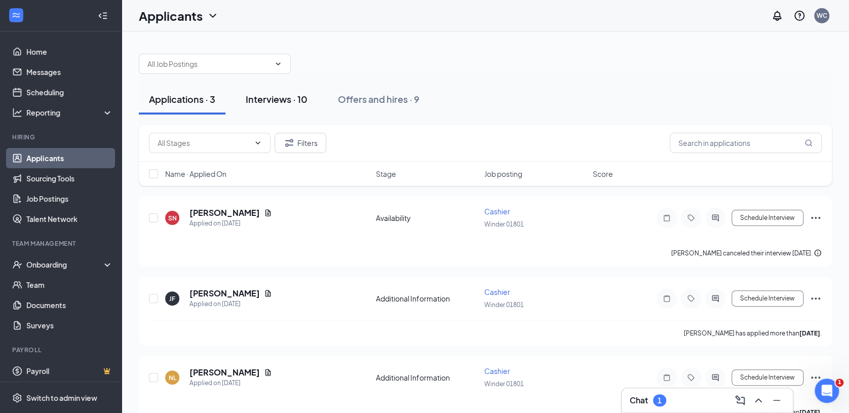
click at [264, 103] on div "Interviews · 10" at bounding box center [277, 99] width 62 height 13
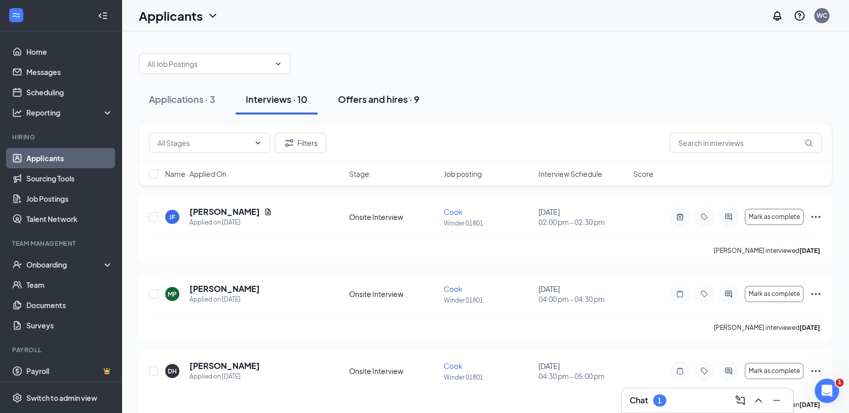
click at [360, 98] on div "Offers and hires · 9" at bounding box center [379, 99] width 82 height 13
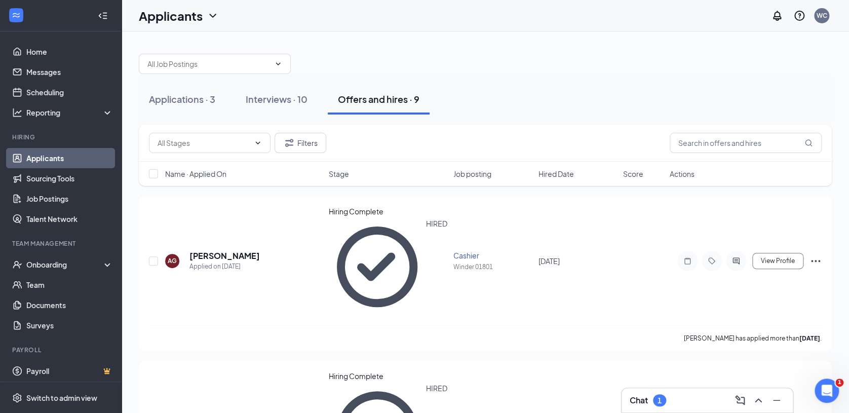
click at [348, 64] on div at bounding box center [485, 59] width 693 height 30
click at [384, 71] on div at bounding box center [485, 59] width 693 height 30
click at [270, 105] on button "Interviews · 10" at bounding box center [276, 99] width 82 height 30
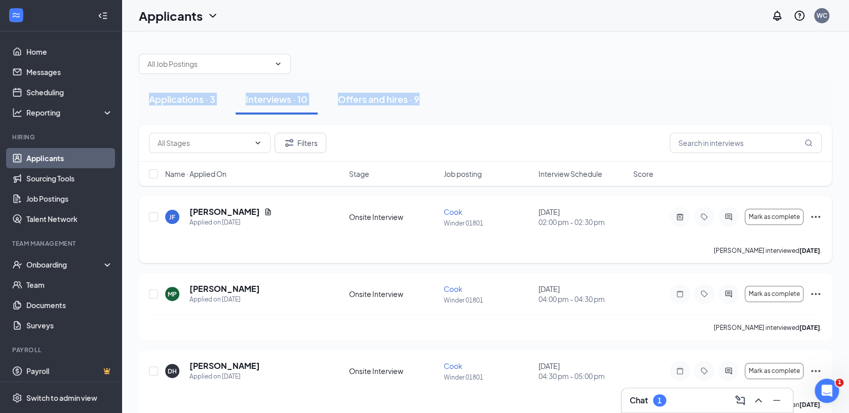
drag, startPoint x: 595, startPoint y: 68, endPoint x: 818, endPoint y: 260, distance: 294.3
click at [549, 75] on div "Applications · 3 Interviews · 10 Offers and hires · 9" at bounding box center [485, 99] width 693 height 51
click at [489, 67] on div at bounding box center [485, 59] width 693 height 30
click at [351, 63] on div at bounding box center [485, 59] width 693 height 30
